Goal: Information Seeking & Learning: Check status

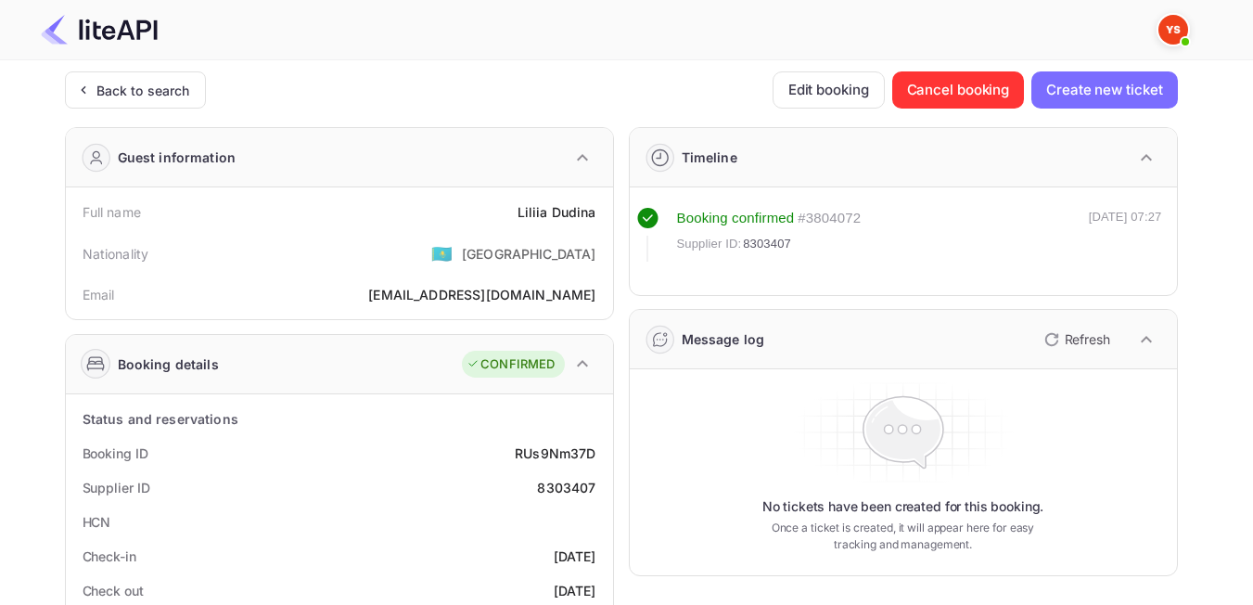
click at [149, 108] on div "Back to search" at bounding box center [135, 89] width 141 height 37
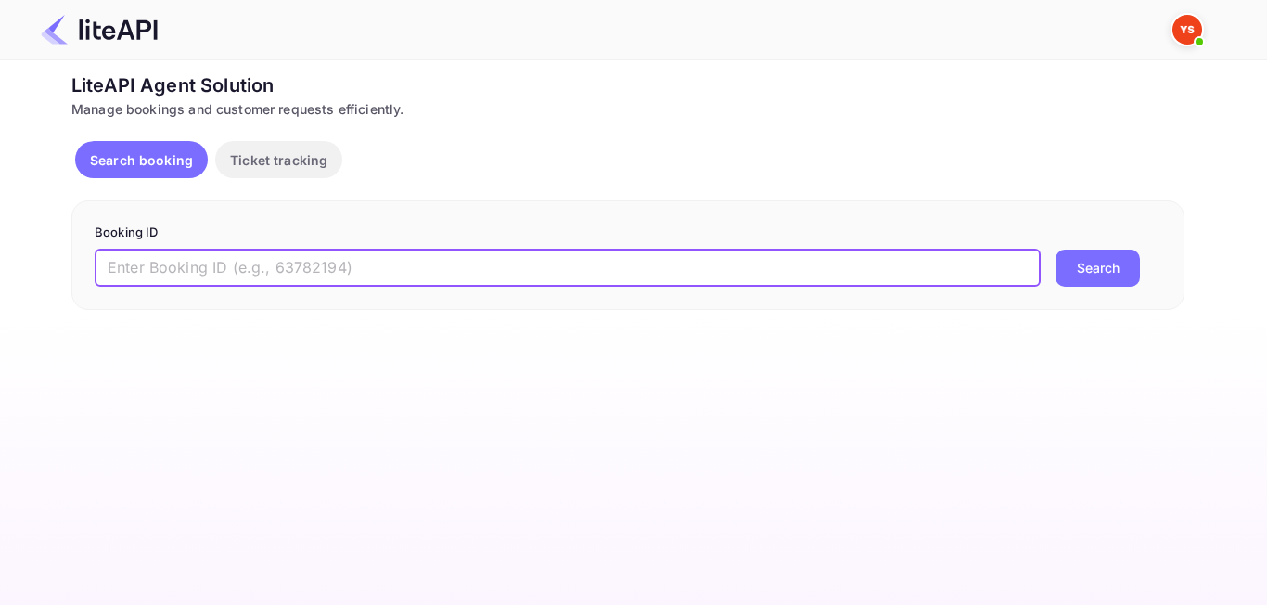
paste input "8838522"
type input "8838522"
click at [1118, 258] on button "Search" at bounding box center [1098, 268] width 84 height 37
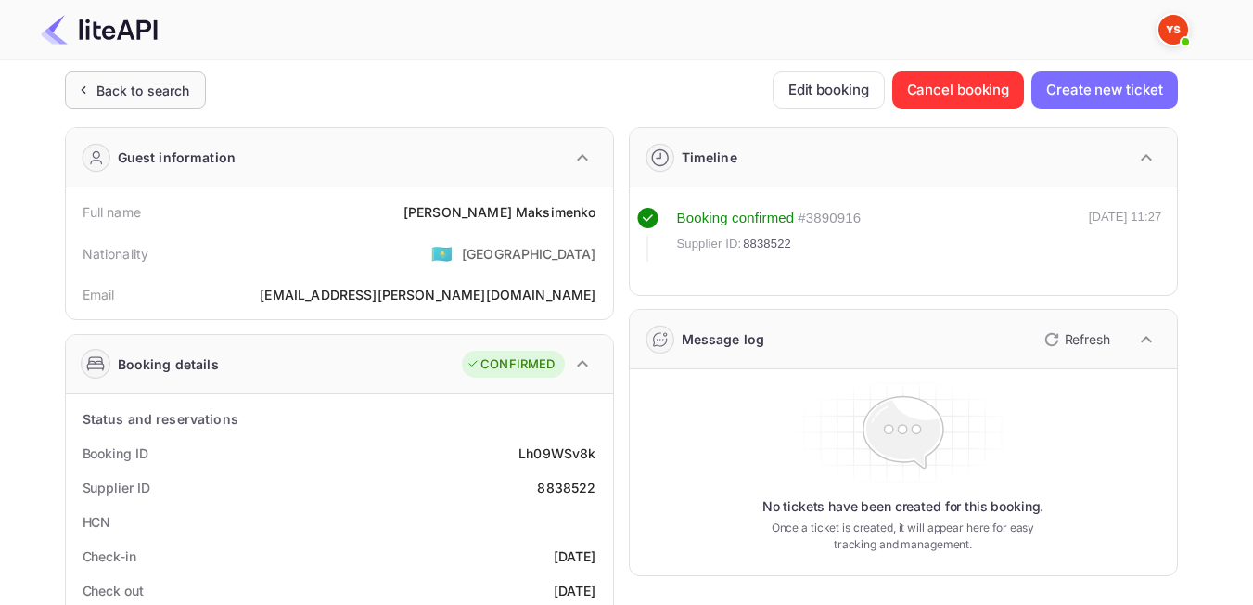
click at [160, 93] on div "Back to search" at bounding box center [143, 90] width 94 height 19
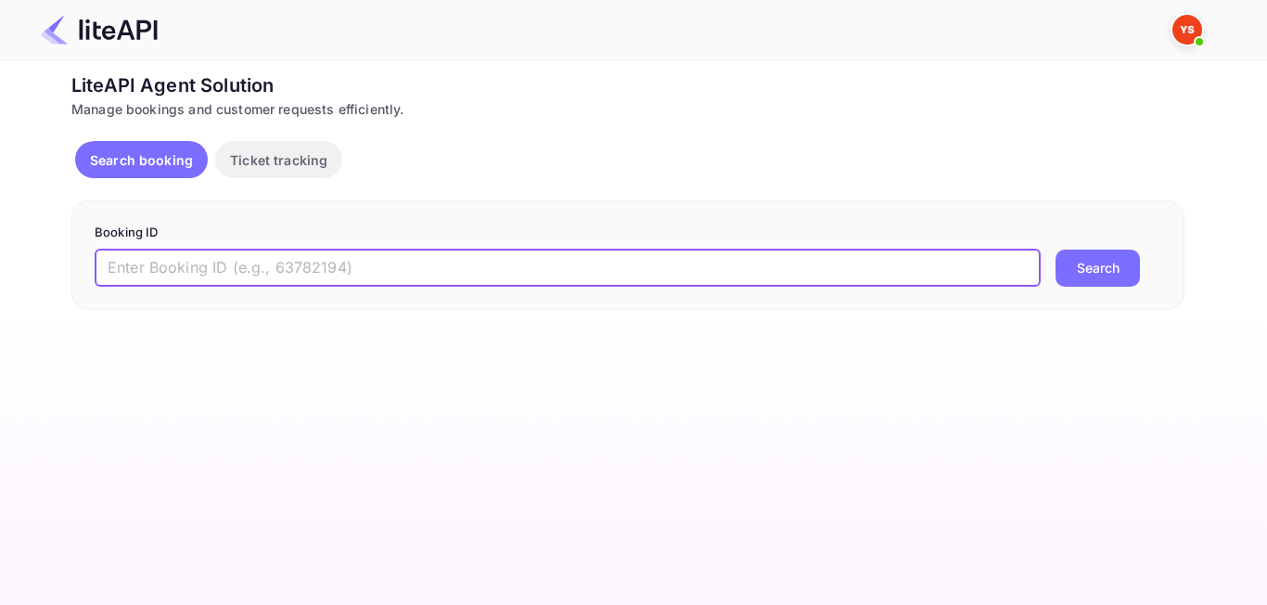
paste input "7721093"
type input "7721093"
click at [1085, 258] on button "Search" at bounding box center [1098, 268] width 84 height 37
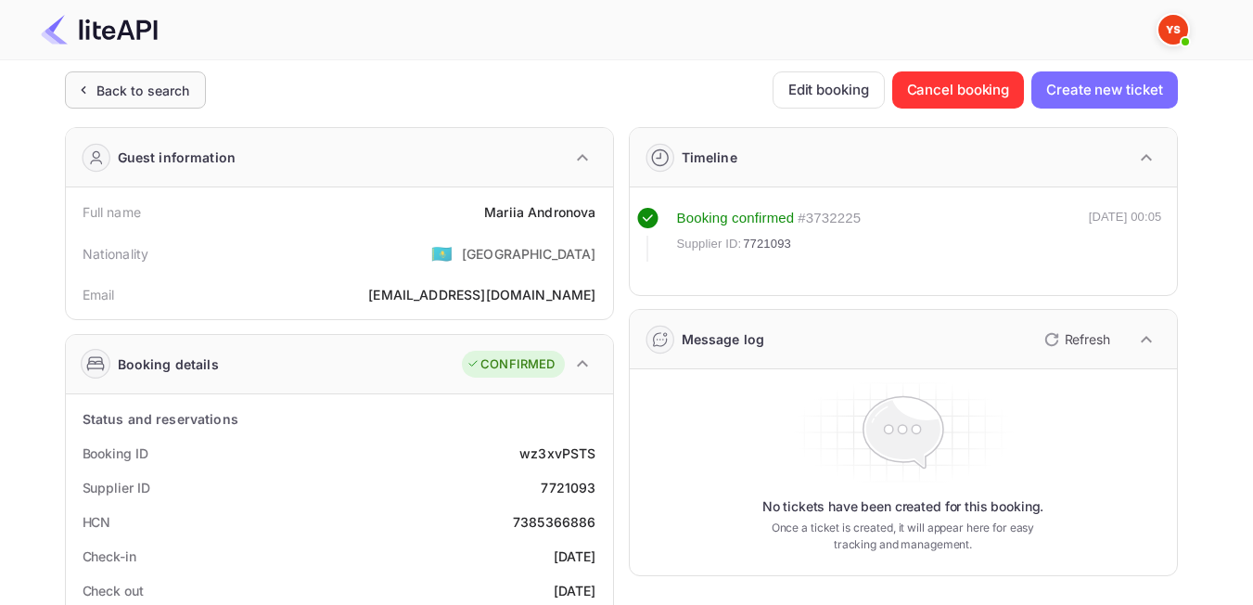
click at [132, 92] on div "Back to search" at bounding box center [143, 90] width 94 height 19
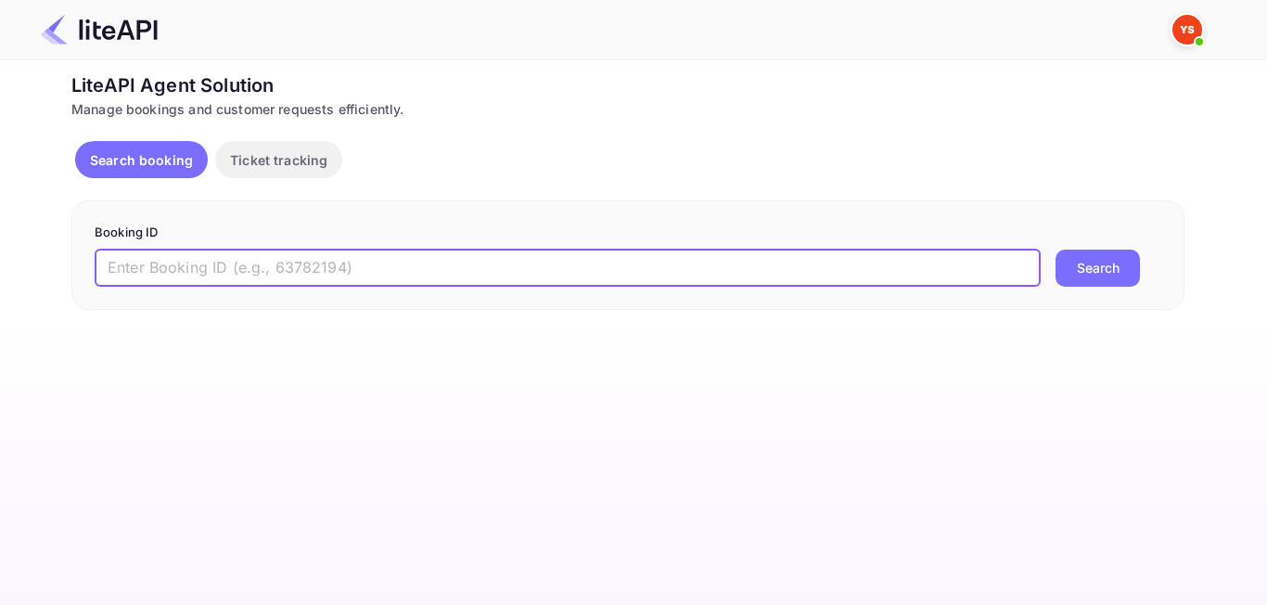
paste input "7988185"
type input "7988185"
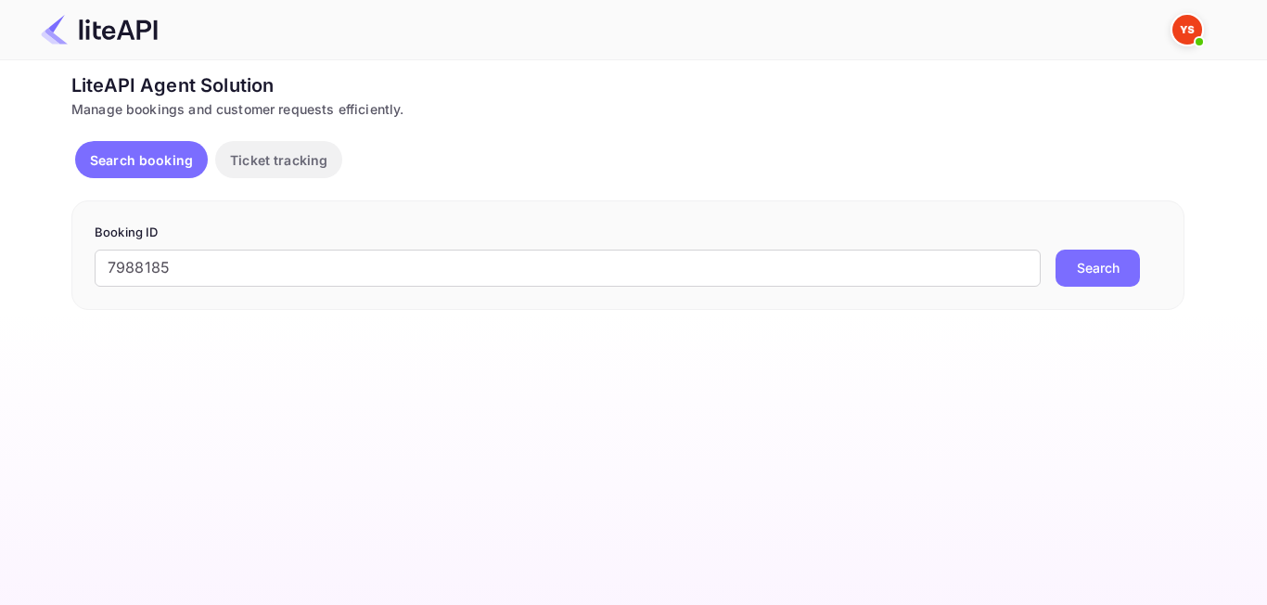
click at [1089, 281] on button "Search" at bounding box center [1098, 268] width 84 height 37
